Goal: Information Seeking & Learning: Learn about a topic

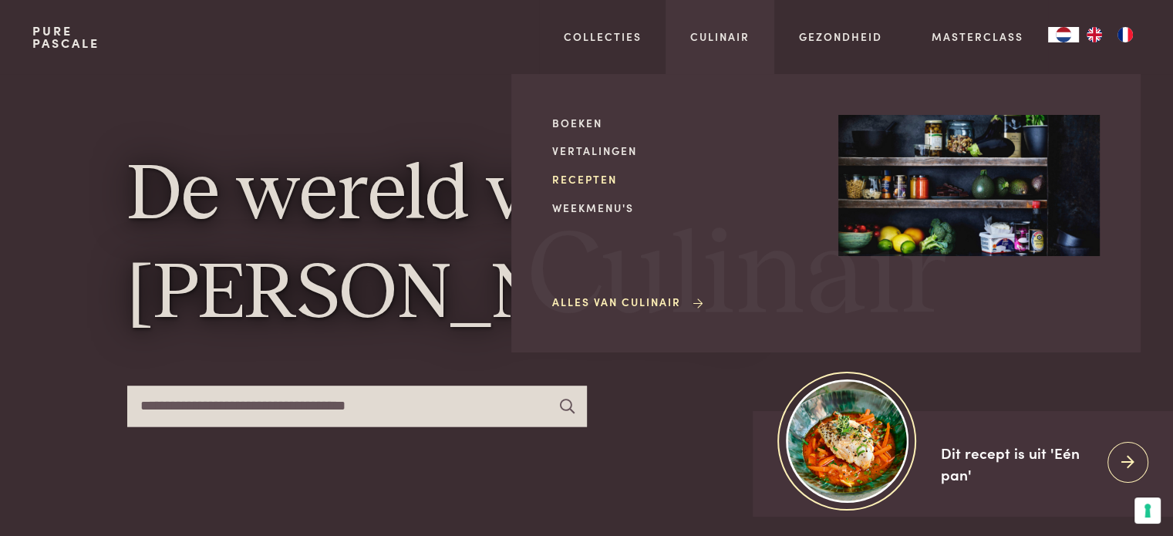
click at [591, 177] on link "Recepten" at bounding box center [682, 179] width 261 height 16
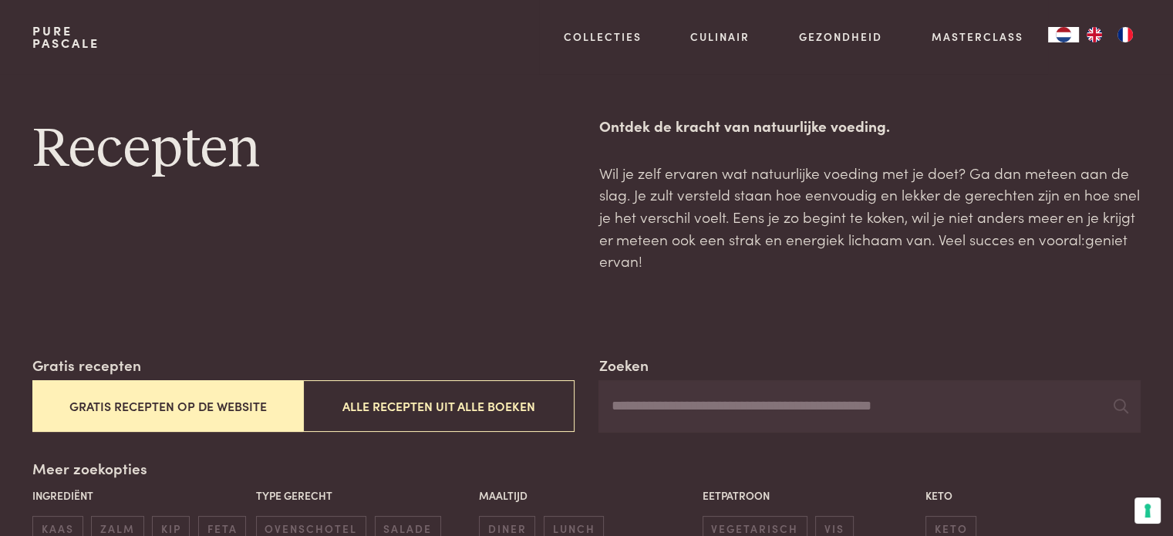
click at [237, 400] on button "Gratis recepten op de website" at bounding box center [167, 406] width 271 height 52
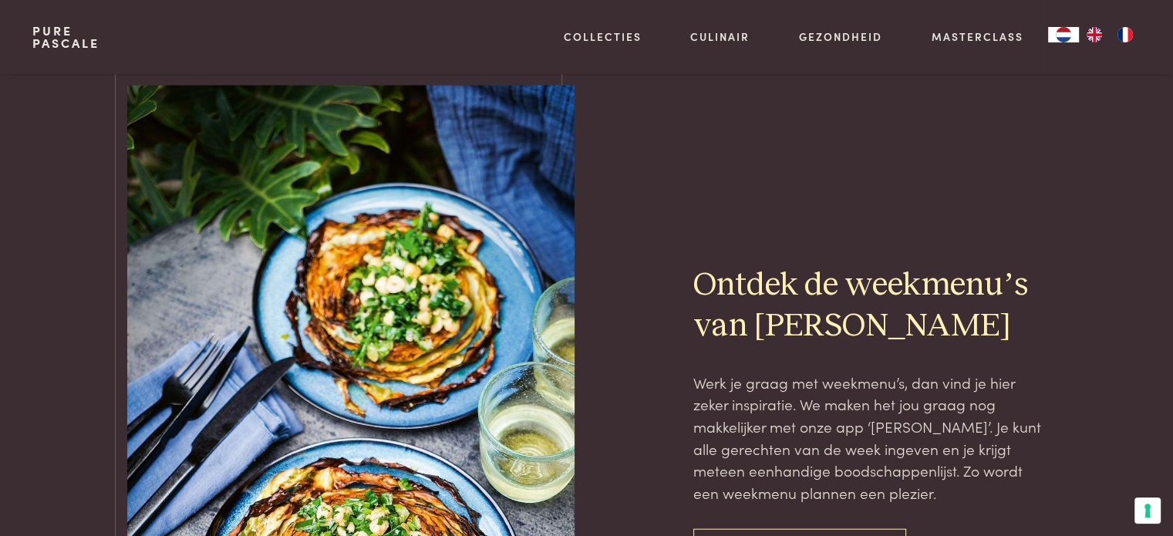
scroll to position [3624, 0]
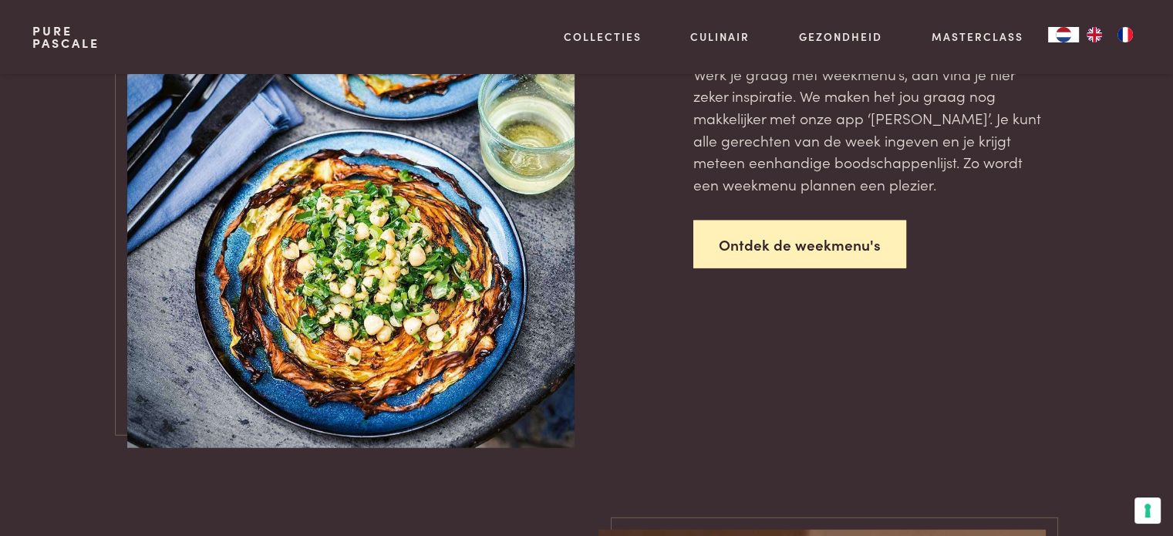
click at [792, 241] on link "Ontdek de weekmenu's" at bounding box center [799, 245] width 213 height 49
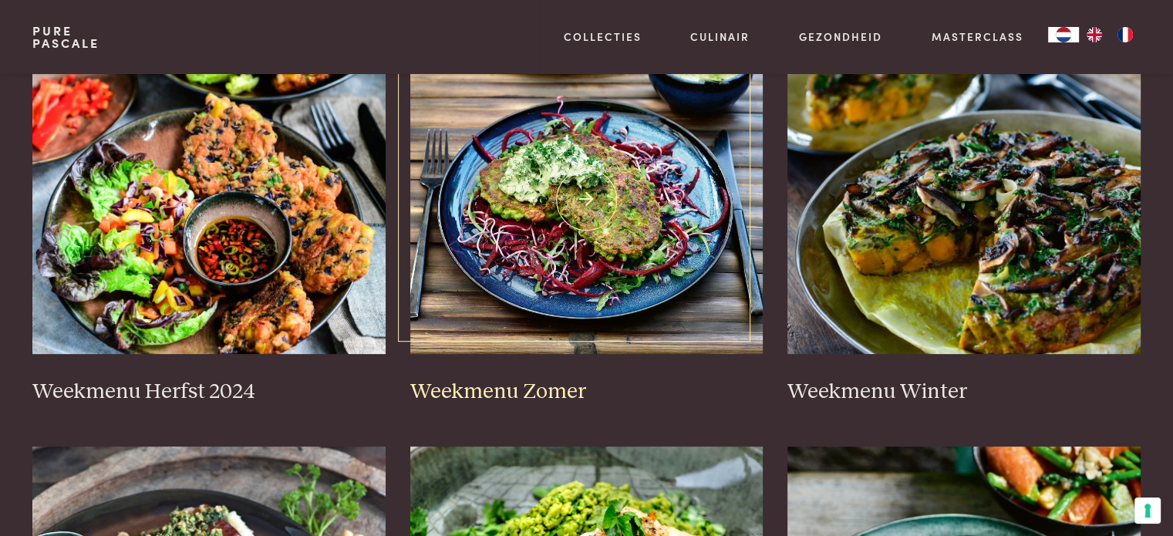
scroll to position [386, 0]
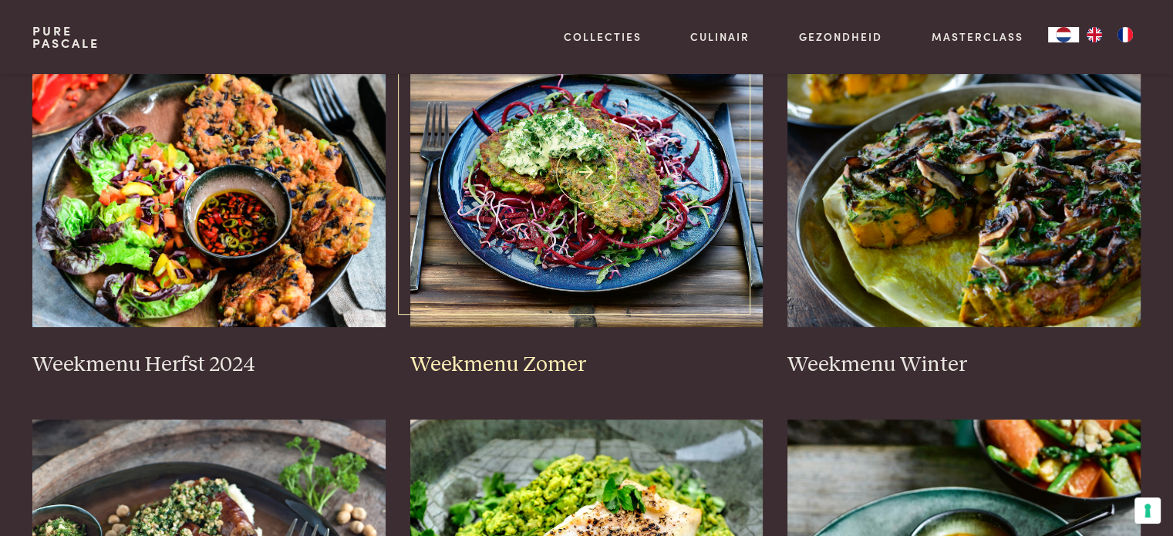
click at [609, 190] on img at bounding box center [586, 173] width 353 height 308
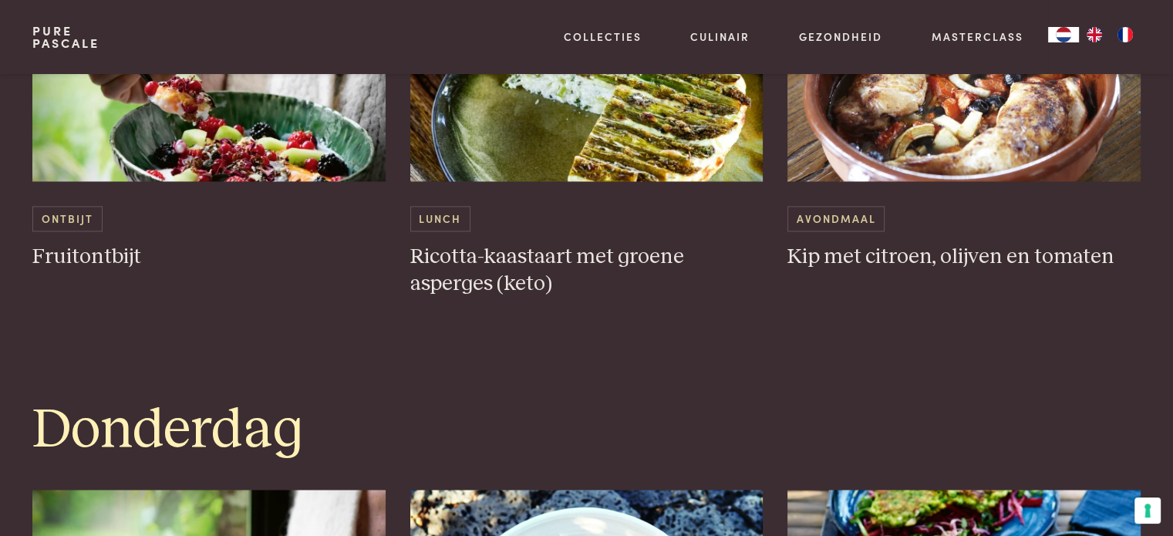
scroll to position [2313, 0]
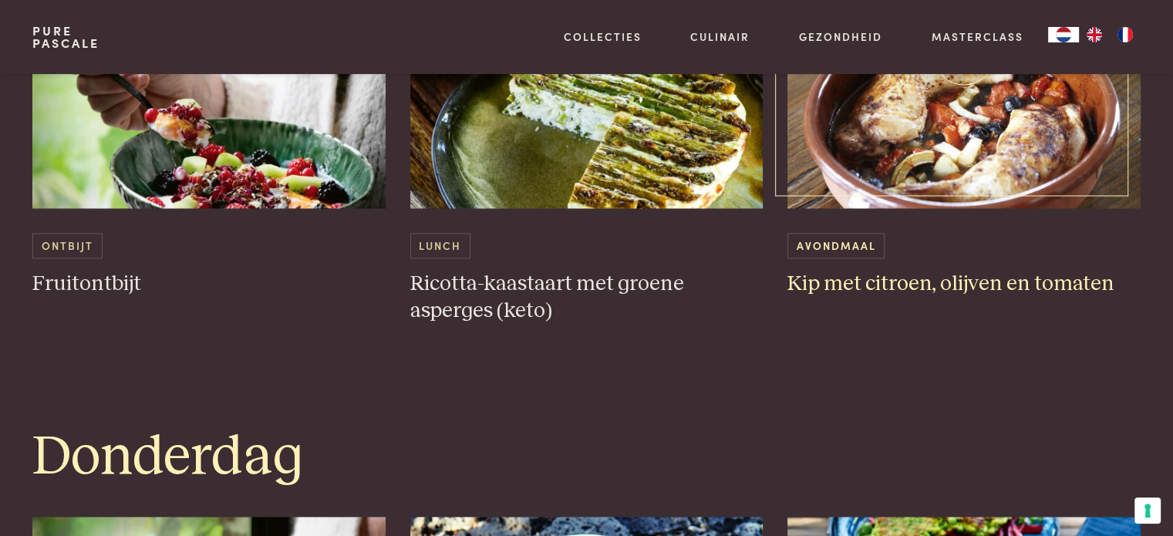
click at [967, 132] on img at bounding box center [963, 54] width 353 height 308
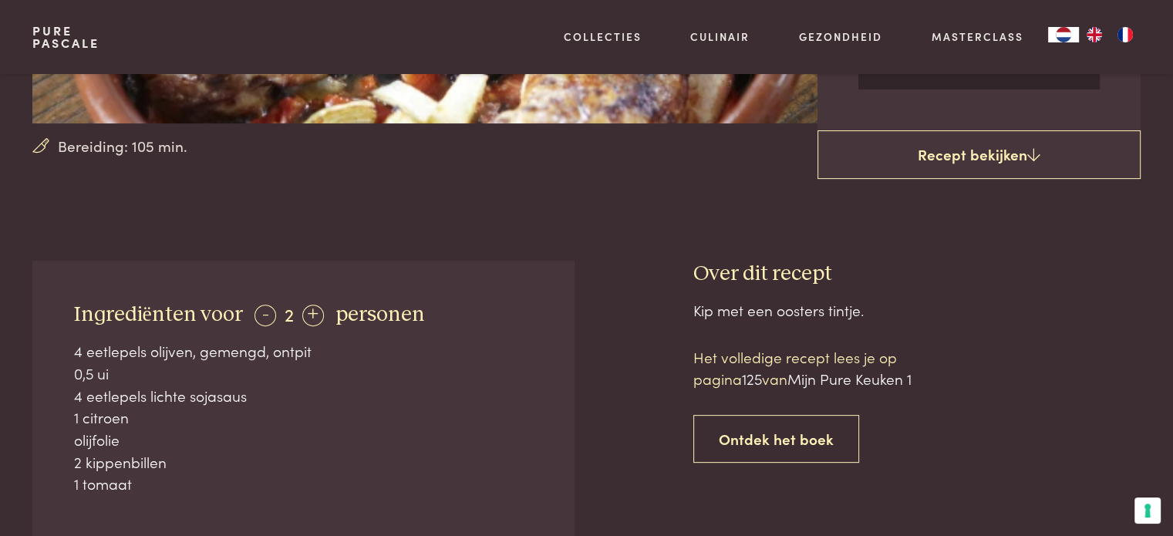
scroll to position [463, 0]
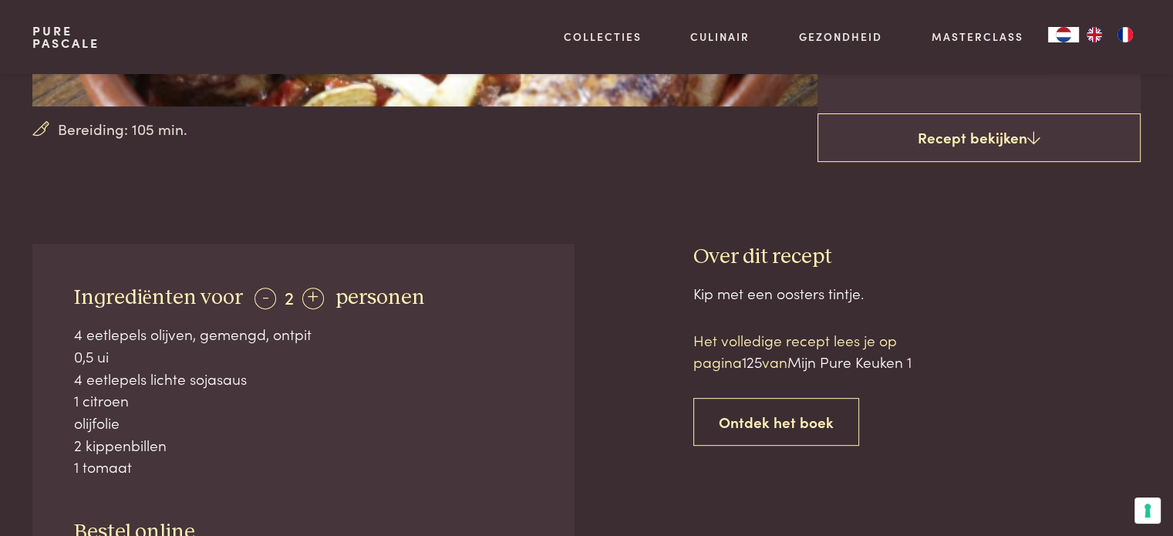
click at [540, 312] on div "Ingrediënten voor - 2 + personen 4 eetlepels olijven, gemengd, ontpit 0,5 ui 4 …" at bounding box center [302, 454] width 541 height 421
